Goal: Information Seeking & Learning: Learn about a topic

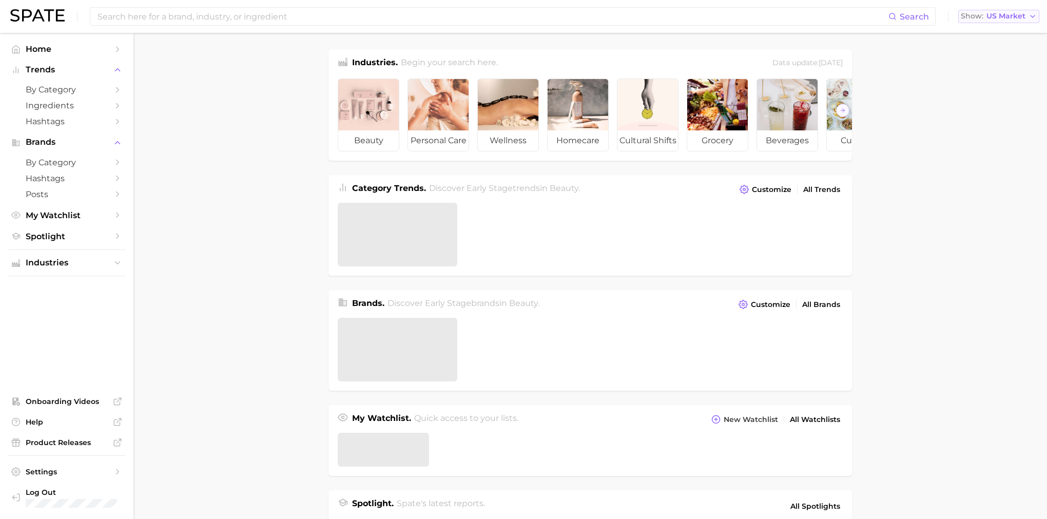
click at [1024, 13] on button "Show US Market" at bounding box center [998, 16] width 81 height 13
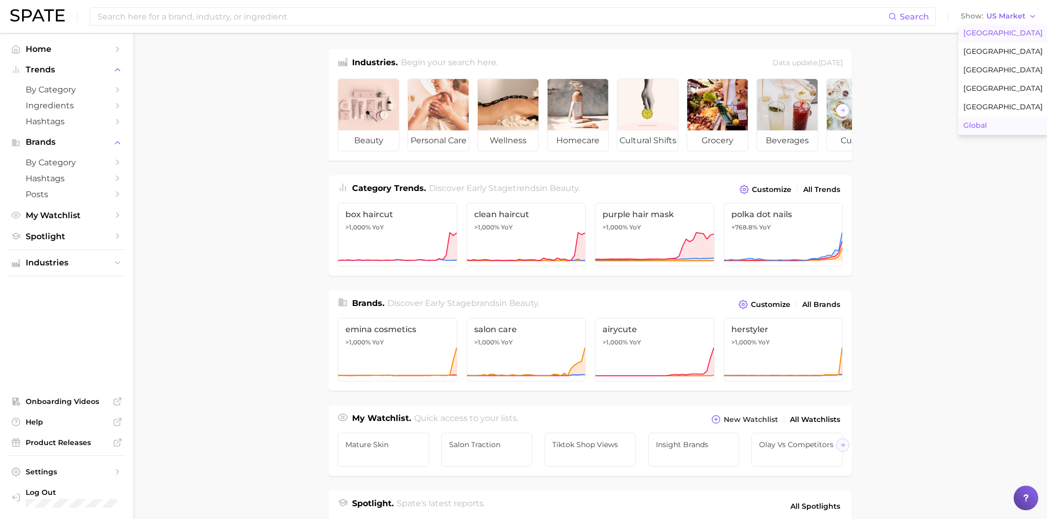
click at [992, 124] on button "Global" at bounding box center [1003, 125] width 90 height 18
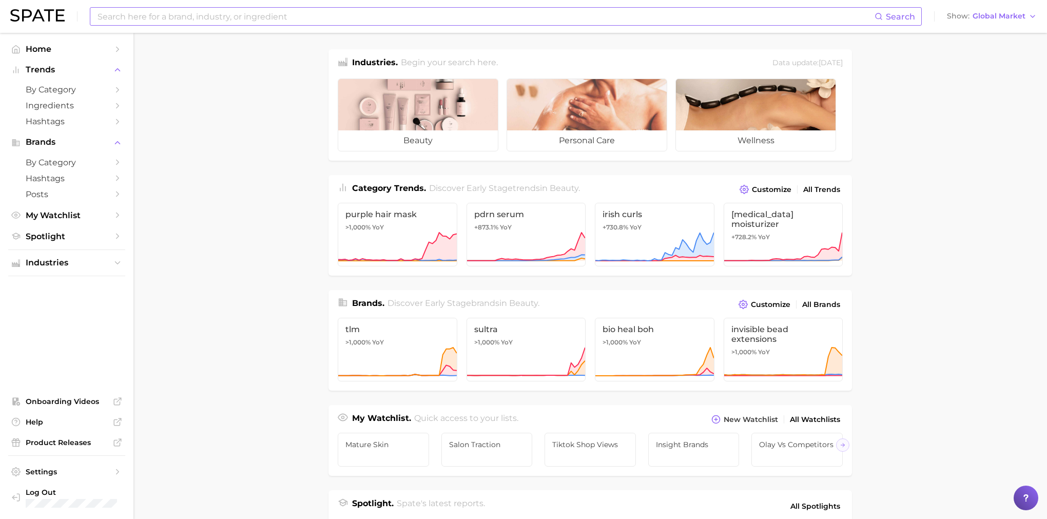
click at [517, 22] on input at bounding box center [485, 16] width 778 height 17
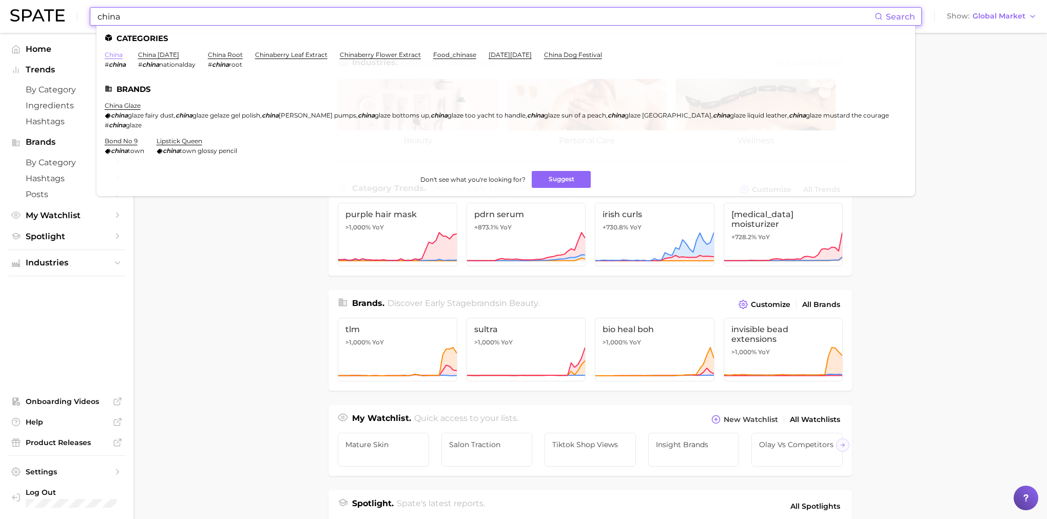
type input "china"
click at [110, 55] on link "china" at bounding box center [114, 55] width 18 height 8
